Goal: Task Accomplishment & Management: Manage account settings

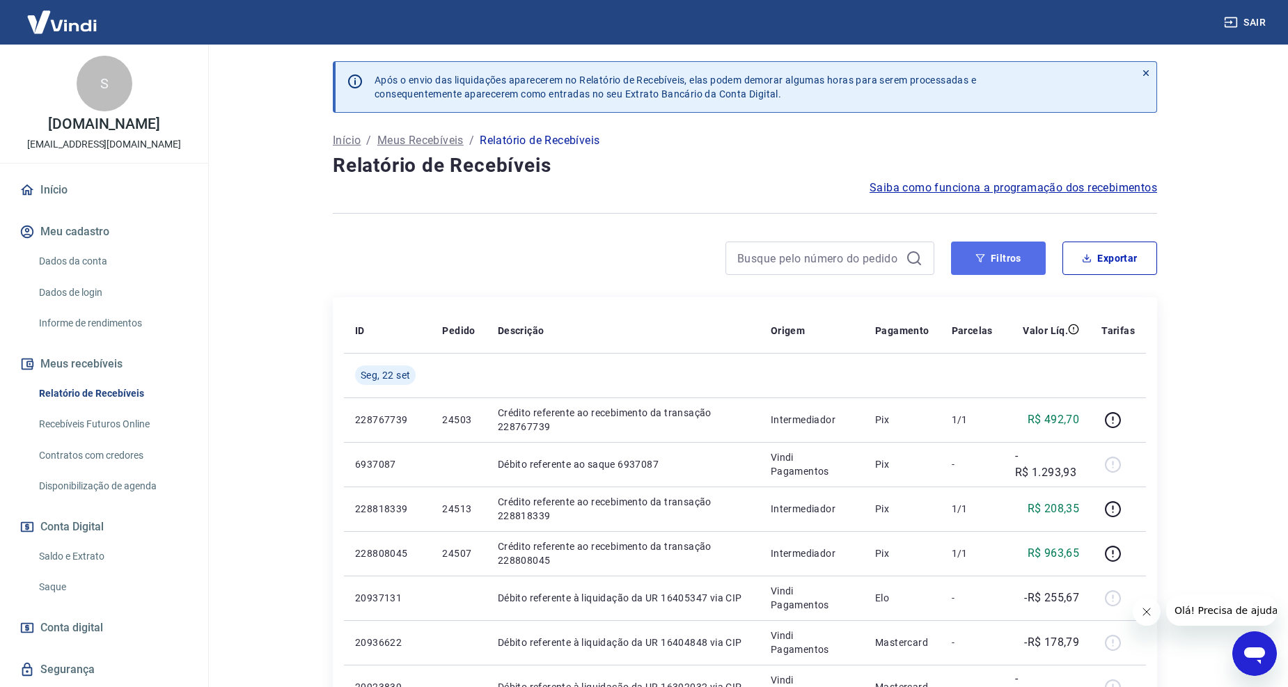
click at [1012, 251] on button "Filtros" at bounding box center [998, 258] width 95 height 33
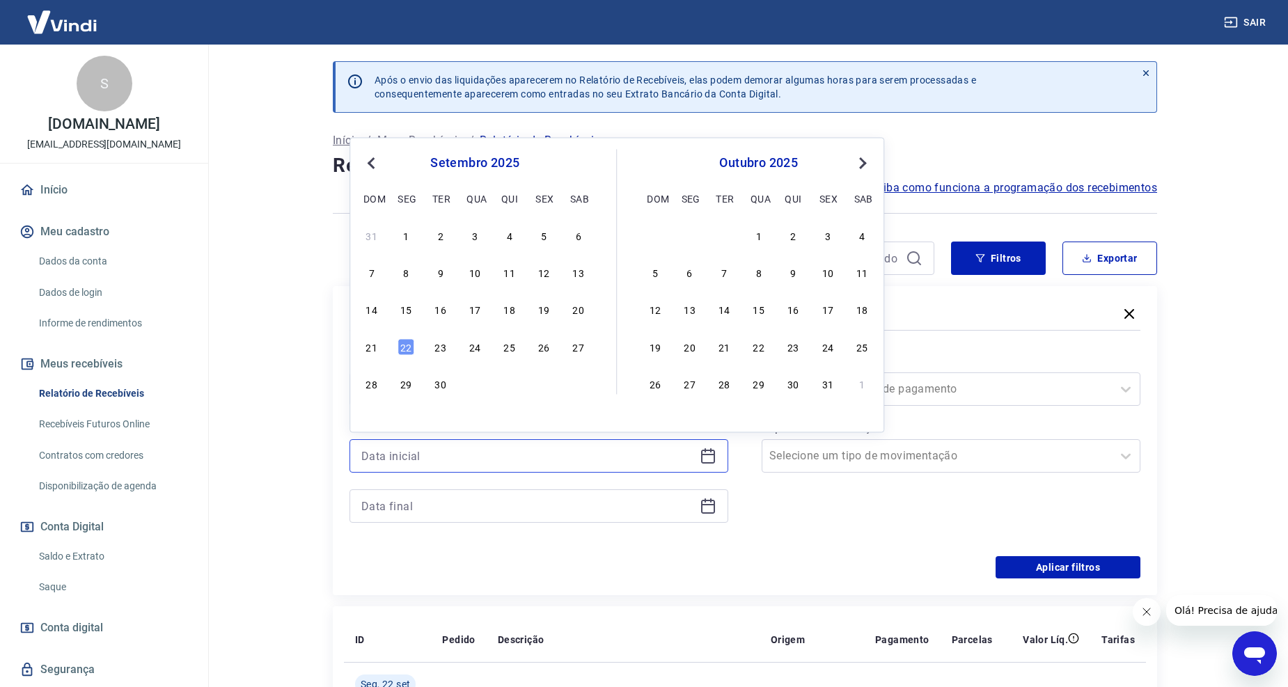
click at [428, 462] on input at bounding box center [527, 456] width 333 height 21
click at [547, 311] on div "19" at bounding box center [543, 310] width 17 height 17
type input "[DATE]"
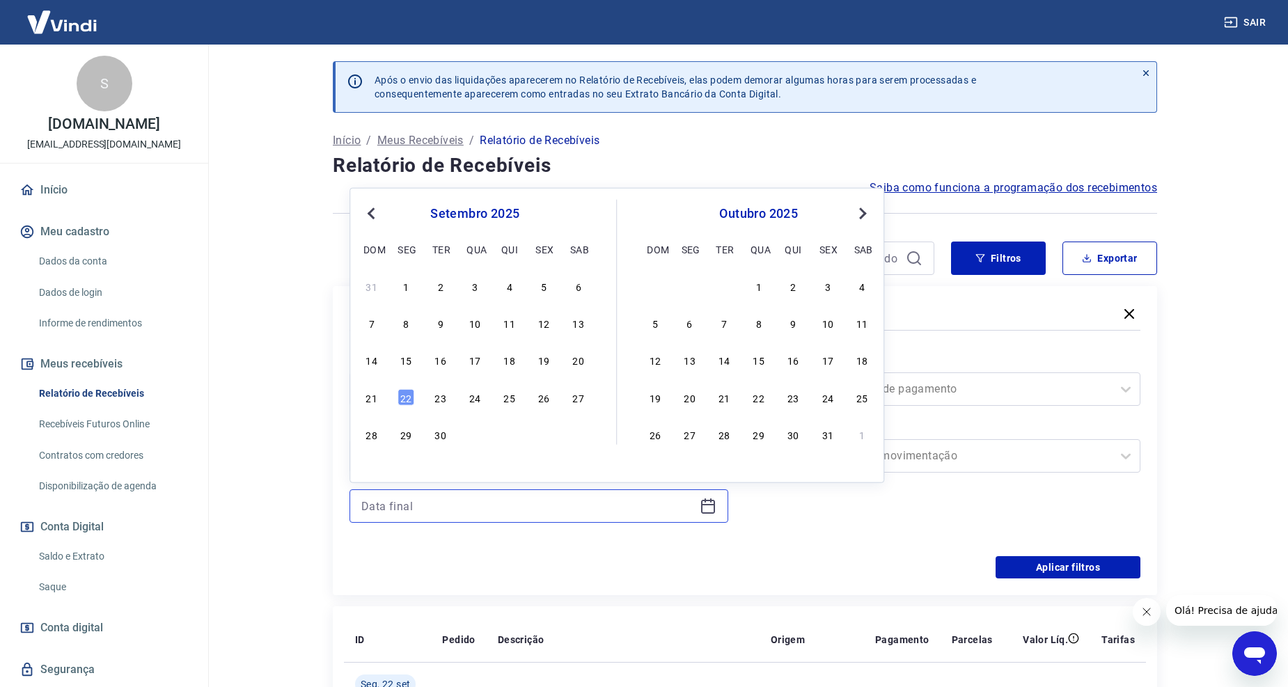
click at [511, 503] on input at bounding box center [527, 506] width 333 height 21
click at [373, 388] on div "21 22 23 24 25 26 27" at bounding box center [474, 397] width 227 height 20
click at [370, 398] on div "21" at bounding box center [371, 397] width 17 height 17
type input "[DATE]"
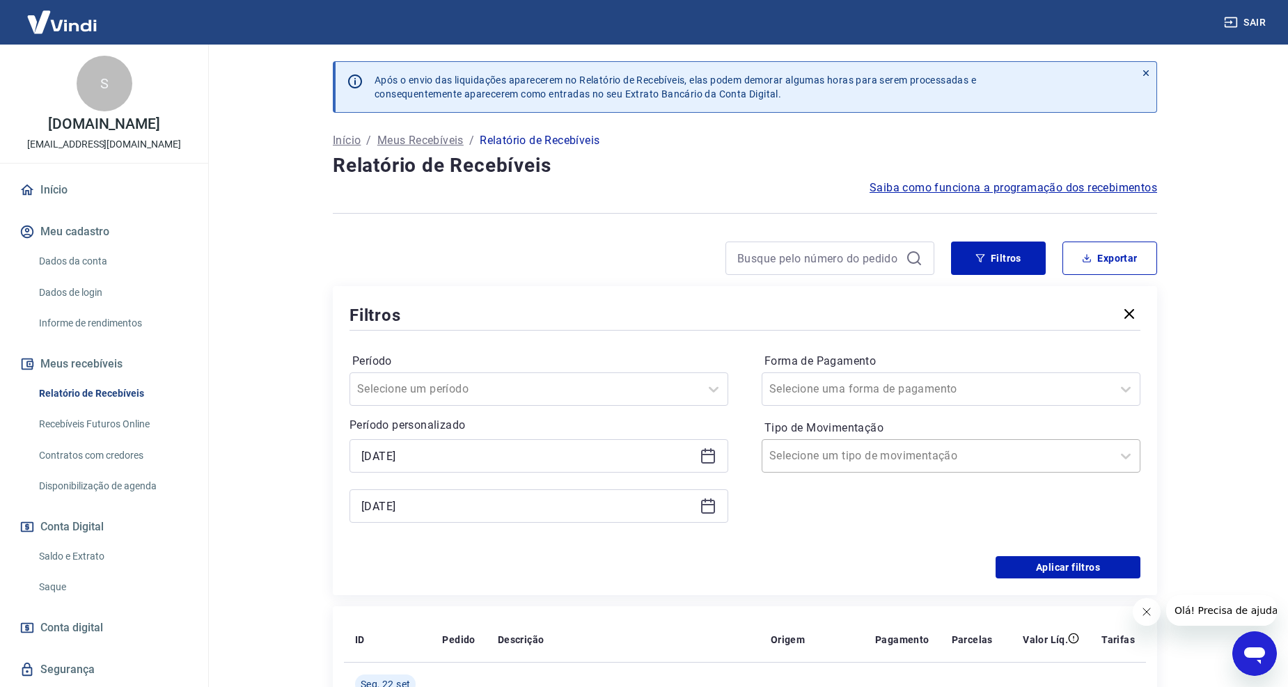
click at [917, 446] on div "Selecione um tipo de movimentação" at bounding box center [937, 456] width 350 height 25
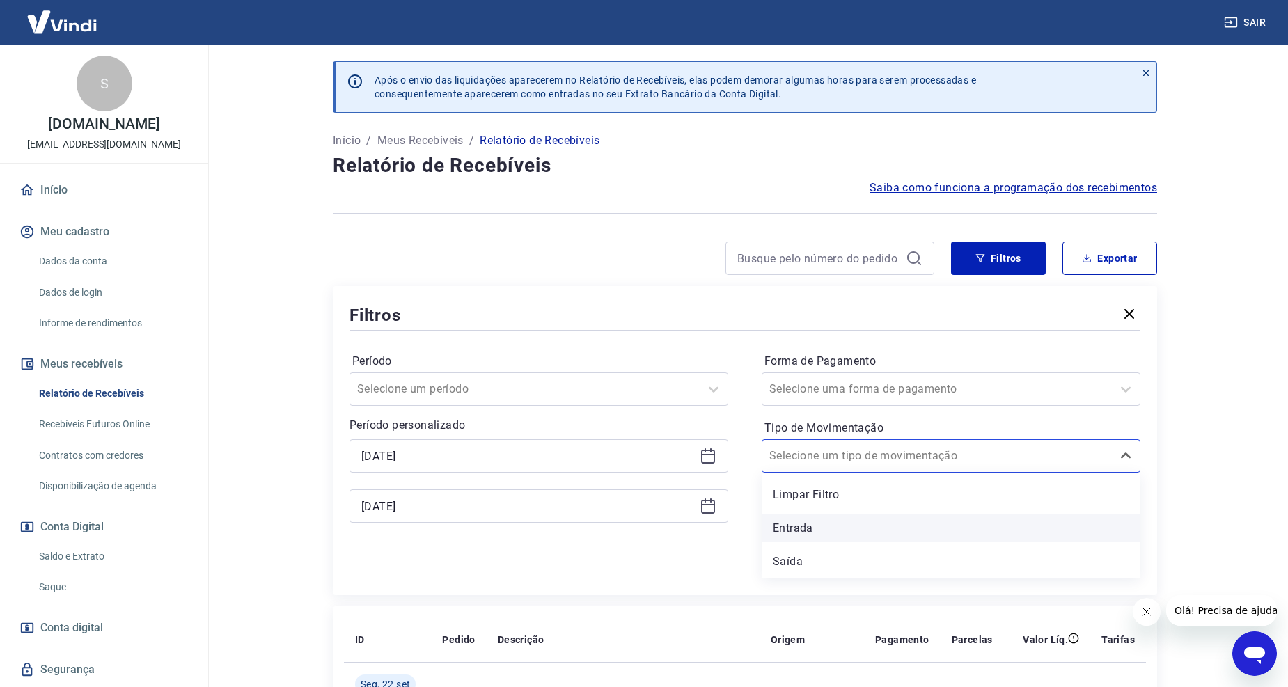
click at [875, 529] on div "Entrada" at bounding box center [951, 529] width 379 height 28
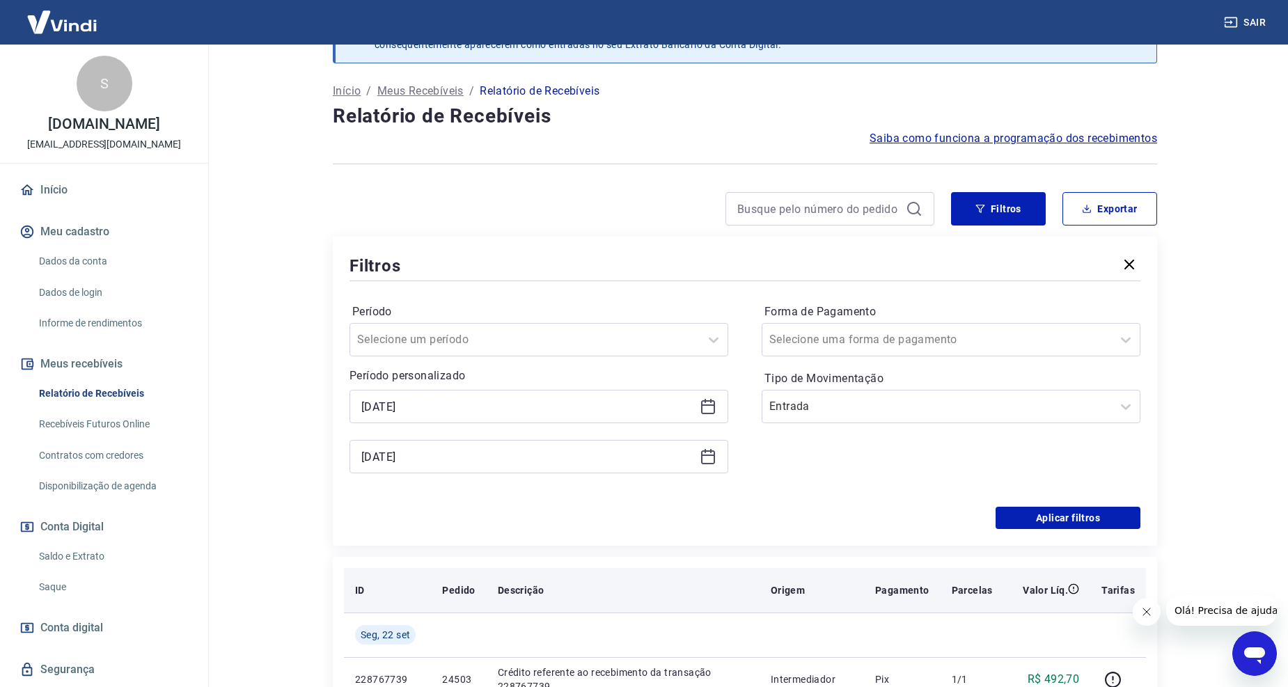
scroll to position [77, 0]
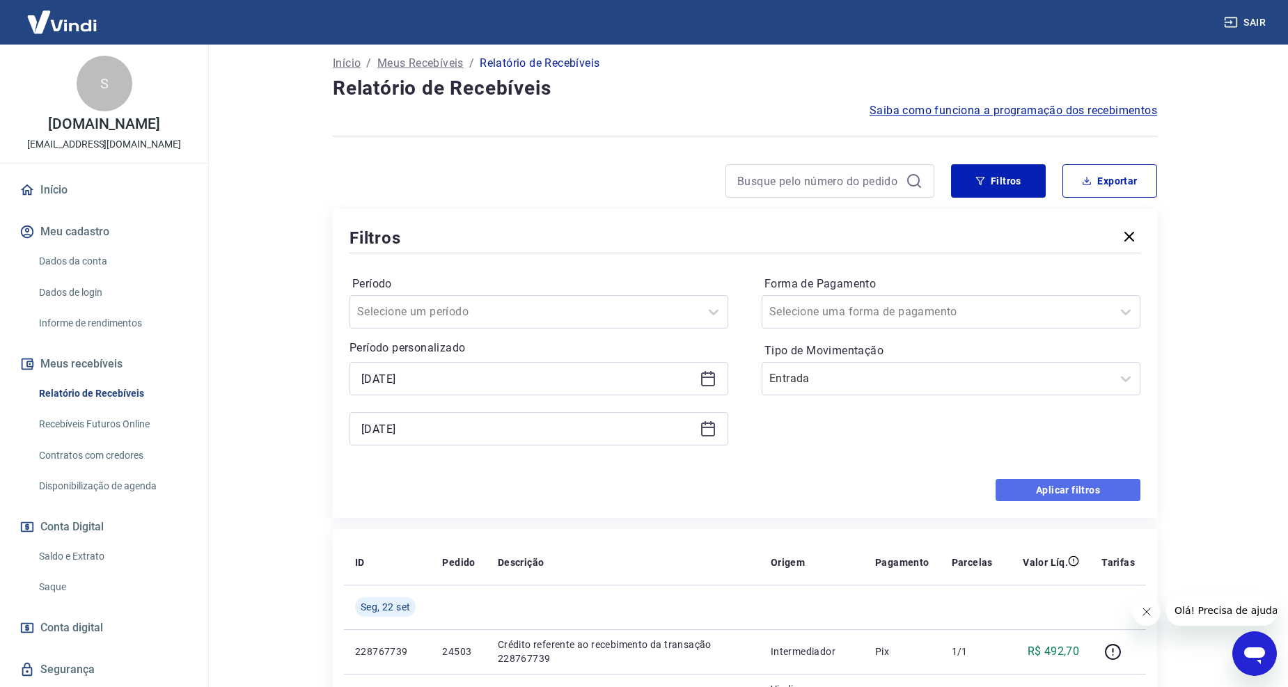
click at [1059, 492] on button "Aplicar filtros" at bounding box center [1068, 490] width 145 height 22
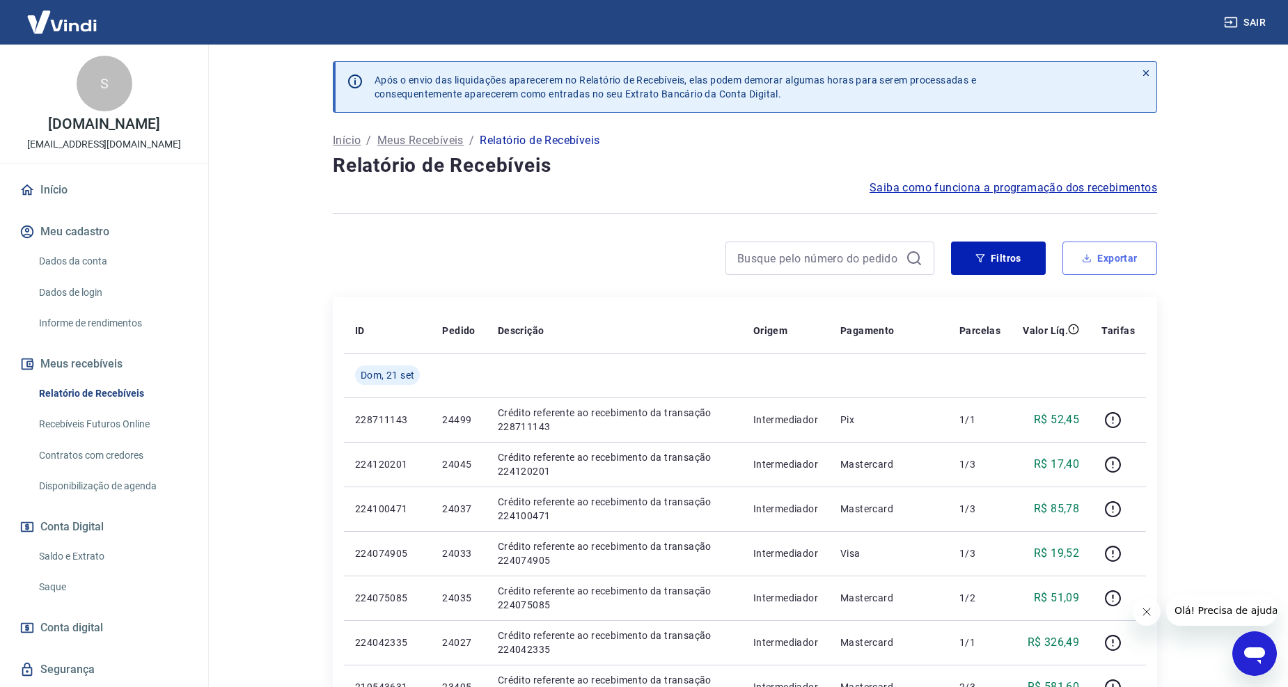
click at [1094, 269] on button "Exportar" at bounding box center [1110, 258] width 95 height 33
type input "[DATE]"
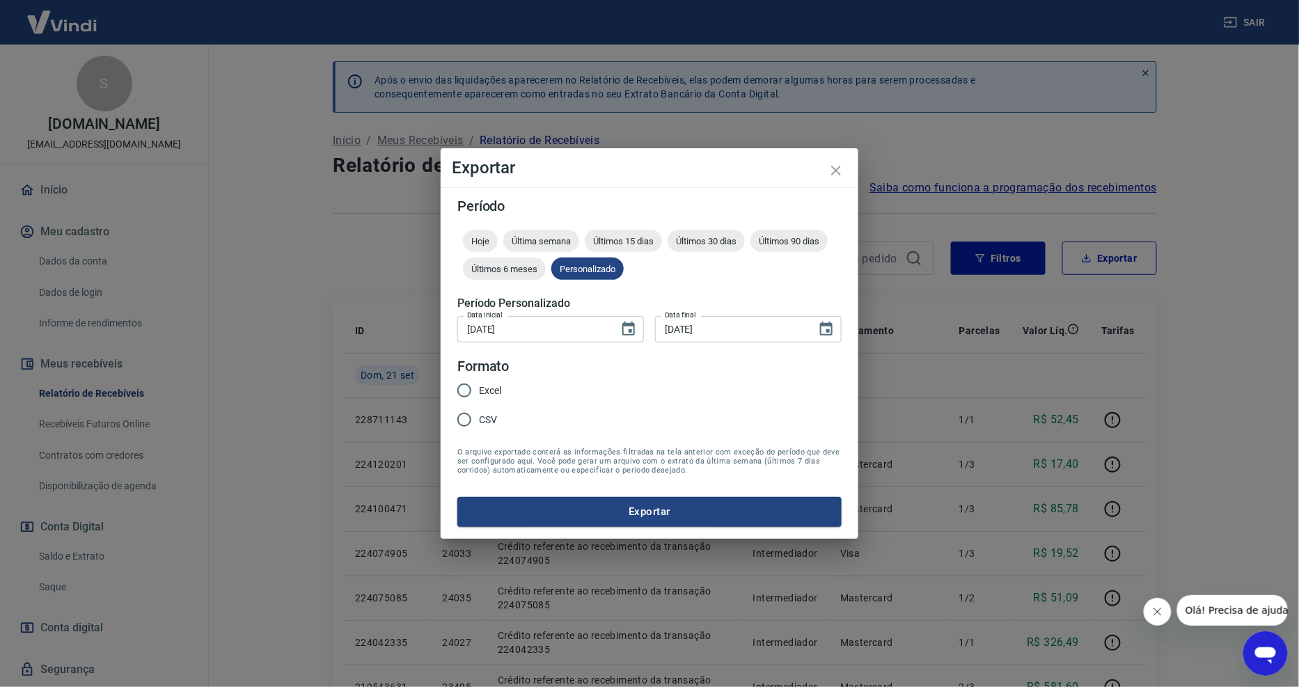
click at [490, 392] on span "Excel" at bounding box center [490, 391] width 22 height 15
click at [479, 392] on input "Excel" at bounding box center [464, 390] width 29 height 29
radio input "true"
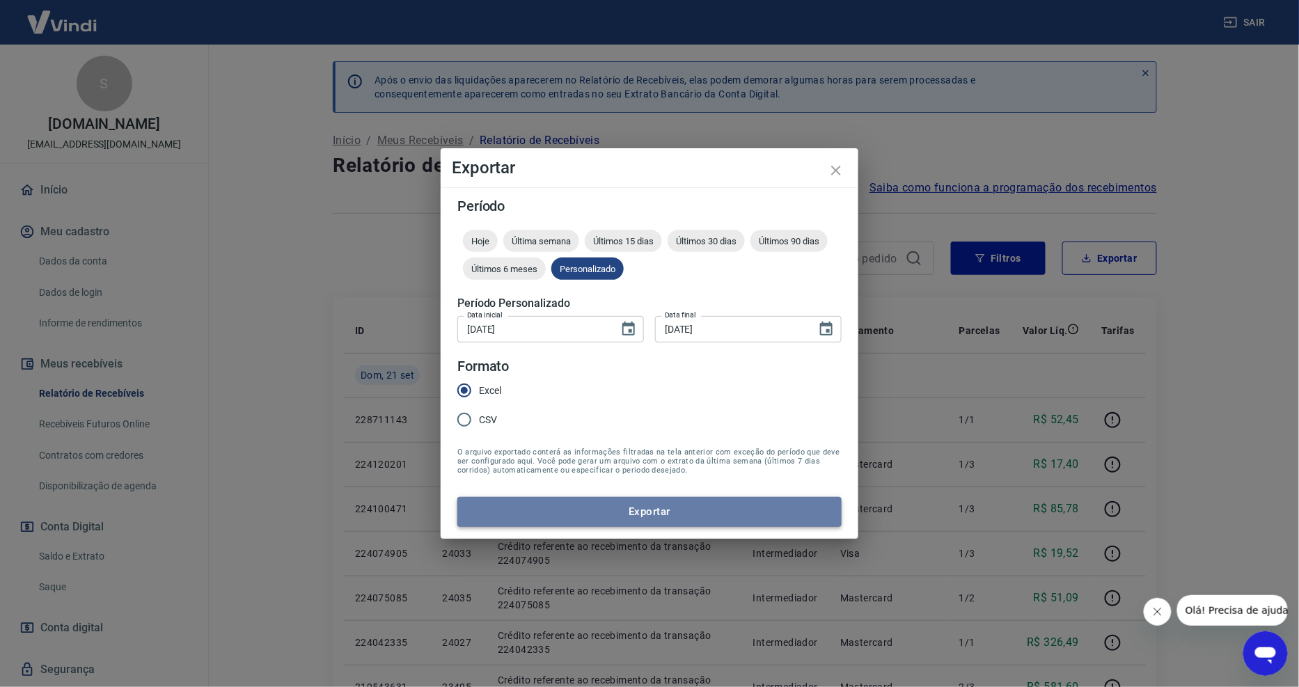
click at [589, 510] on button "Exportar" at bounding box center [649, 511] width 384 height 29
